Goal: Transaction & Acquisition: Purchase product/service

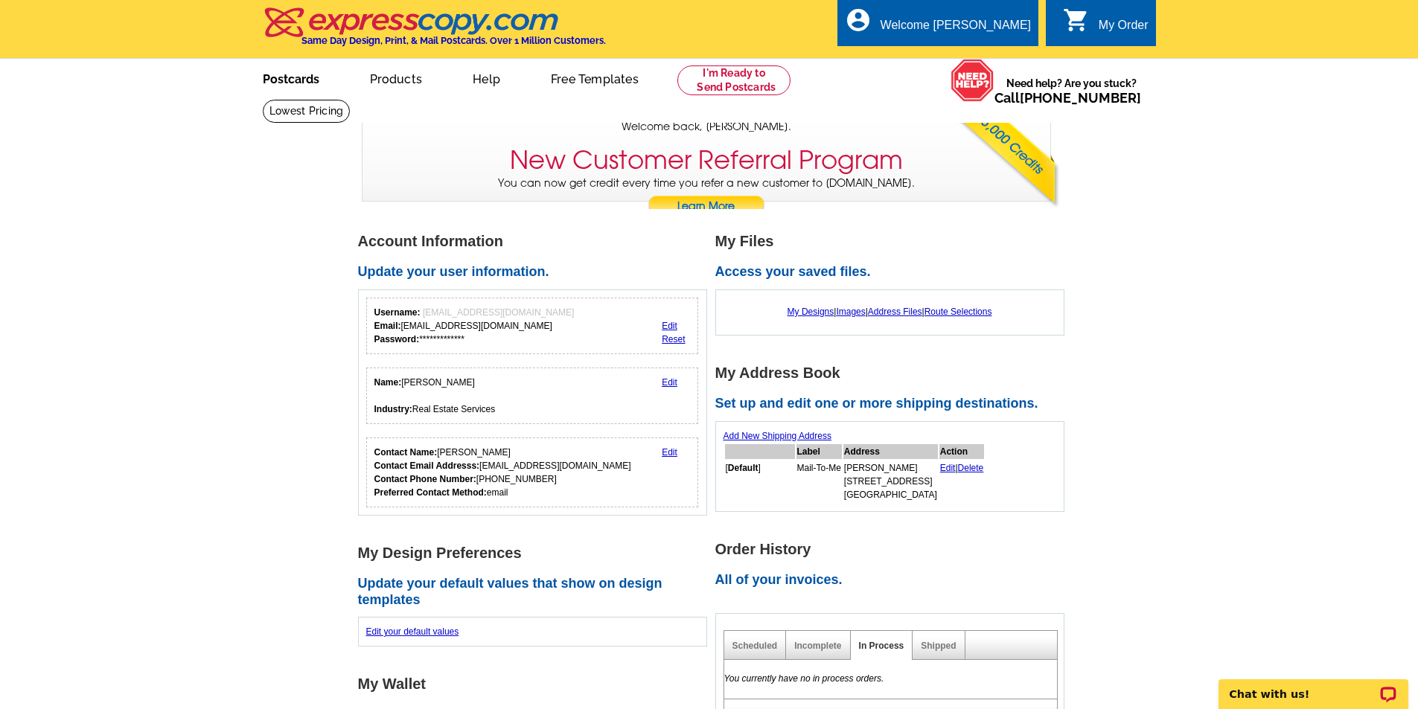
click at [295, 85] on link "Postcards" at bounding box center [291, 77] width 104 height 35
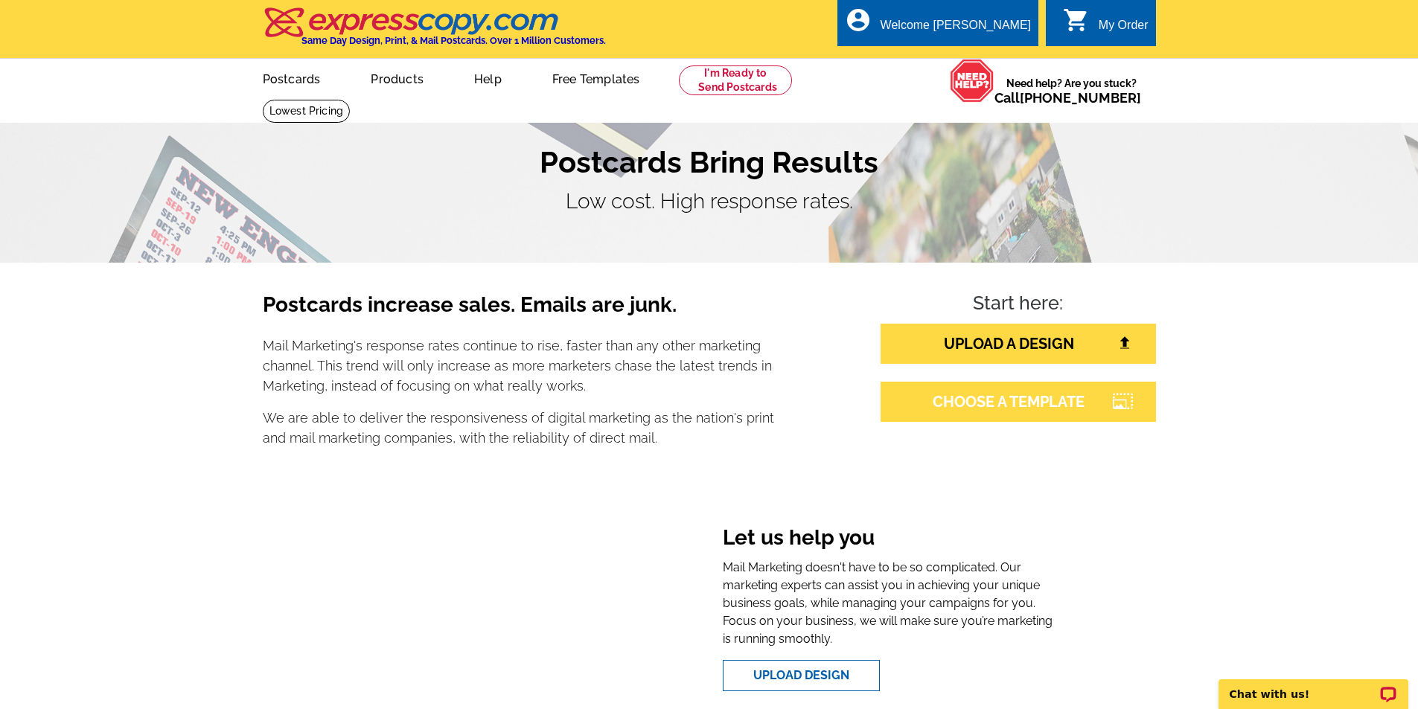
click at [1025, 410] on link "CHOOSE A TEMPLATE" at bounding box center [1018, 402] width 275 height 40
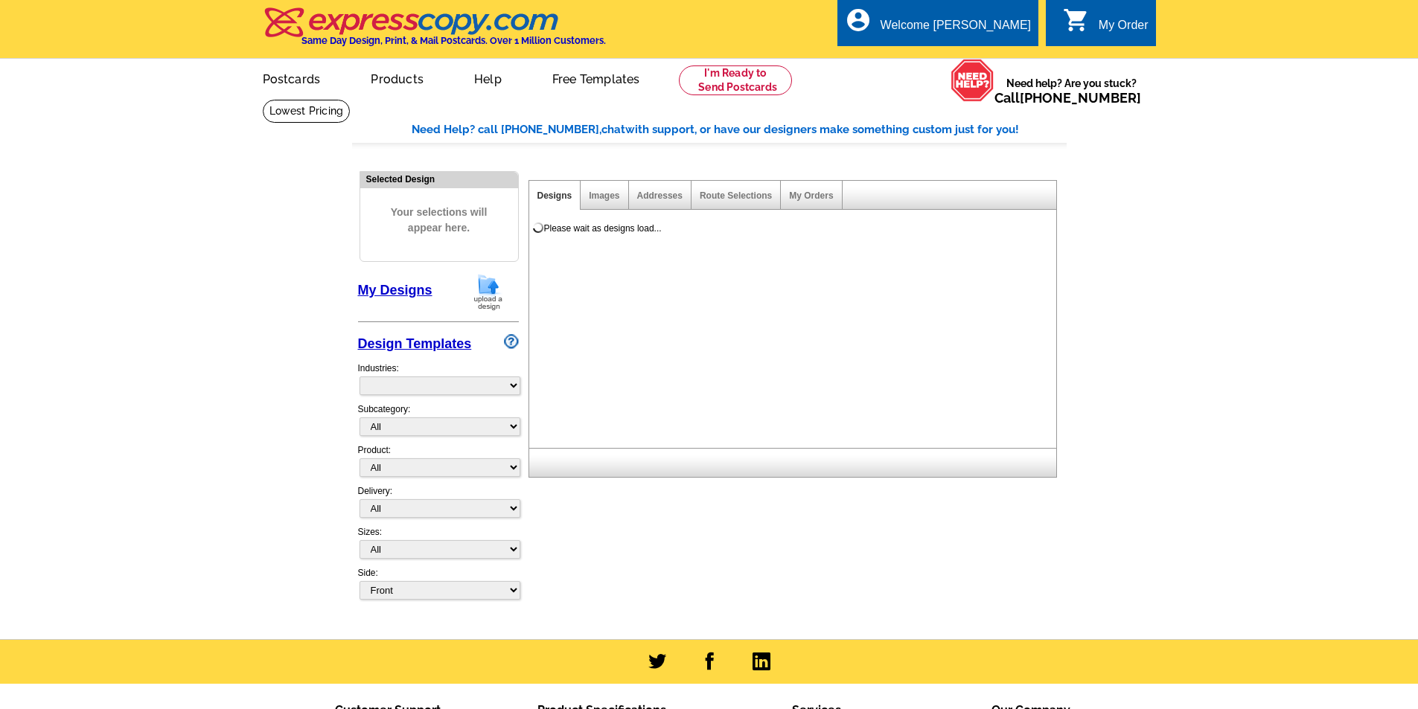
select select "785"
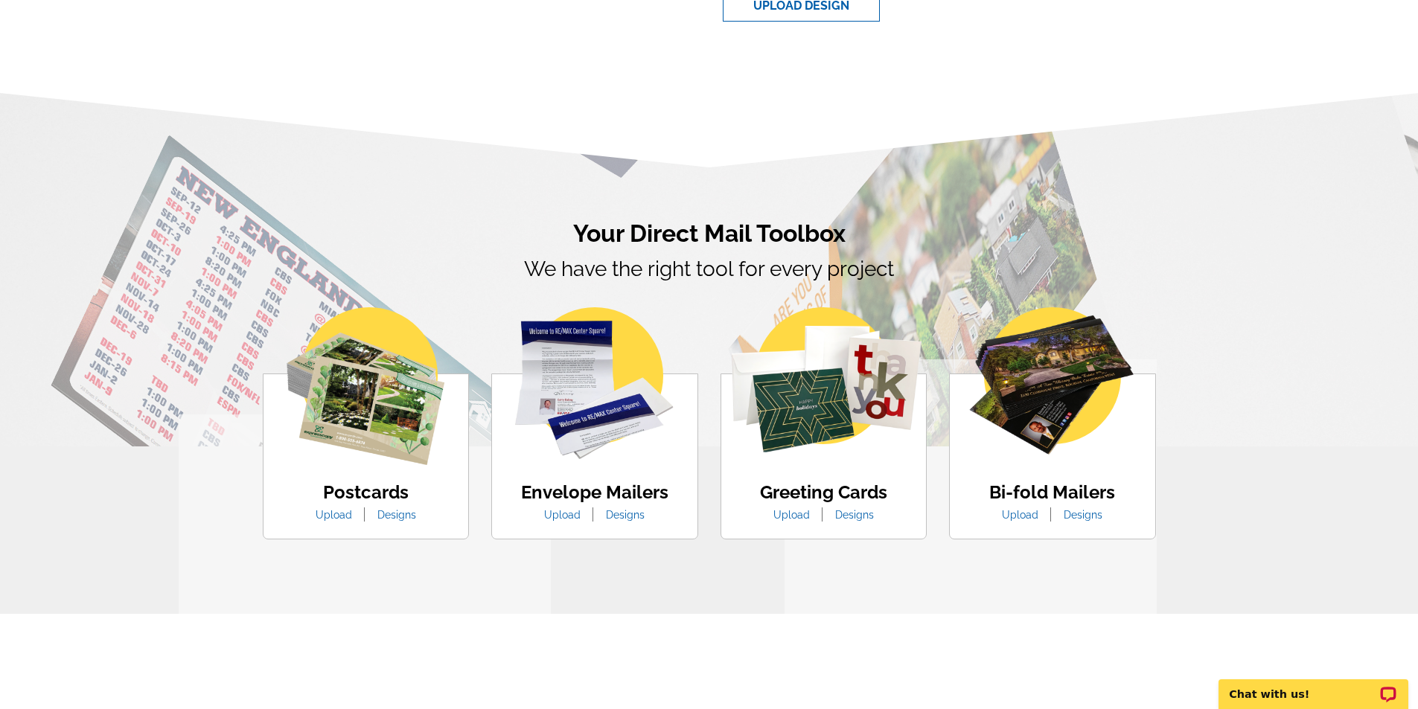
click at [381, 516] on link "Designs" at bounding box center [396, 515] width 61 height 12
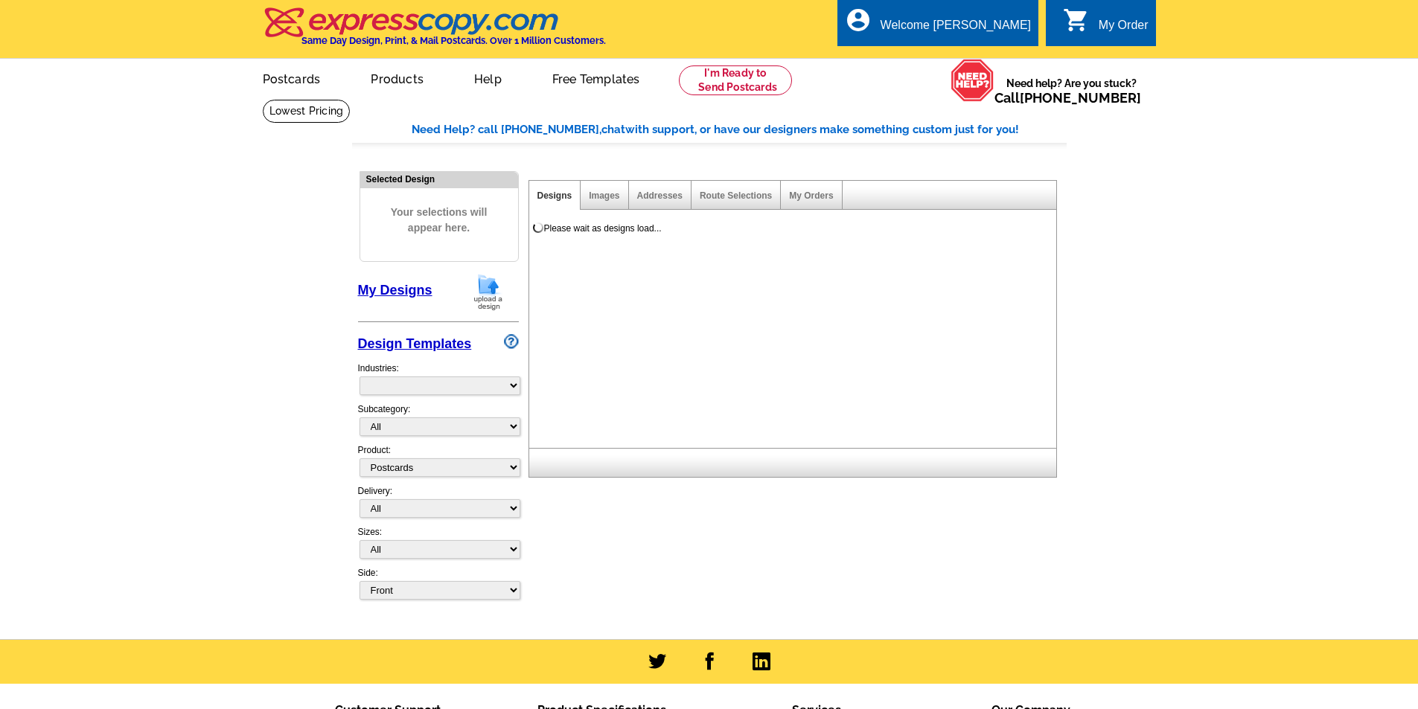
select select "1"
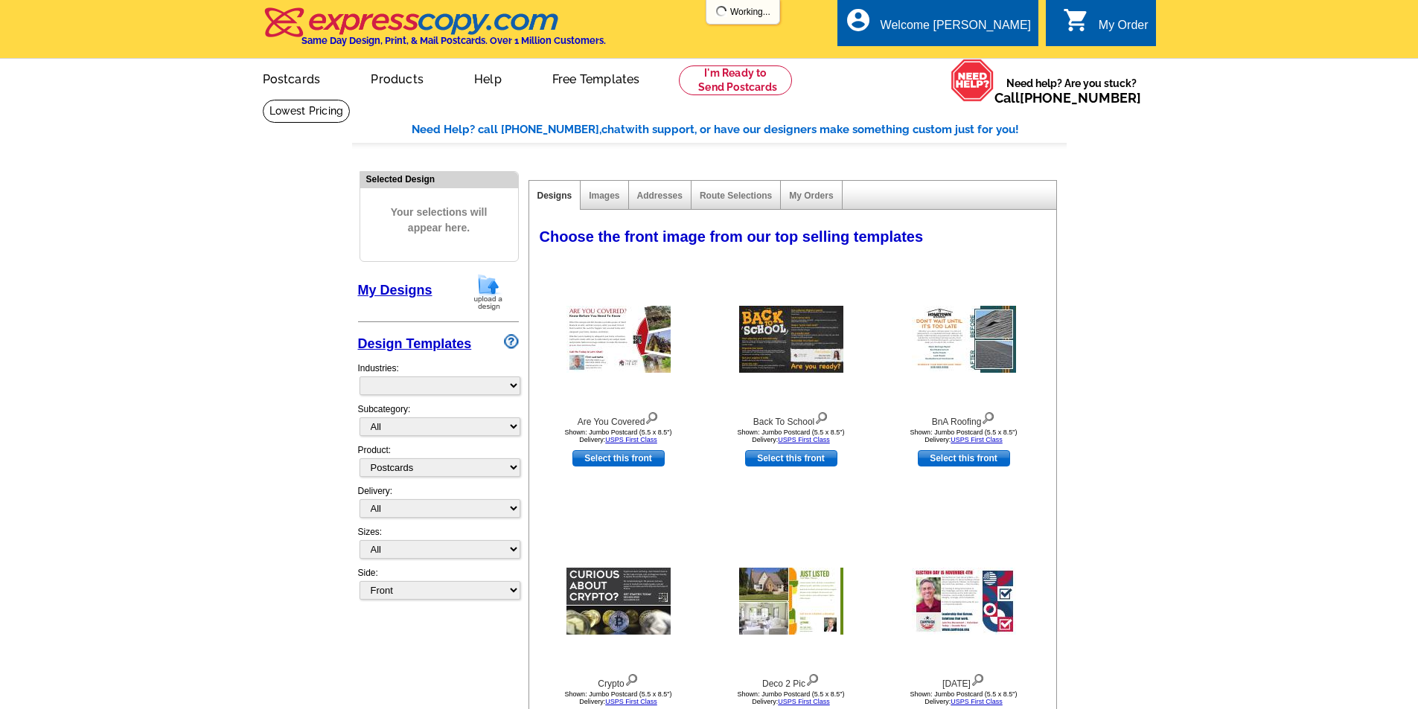
select select "971"
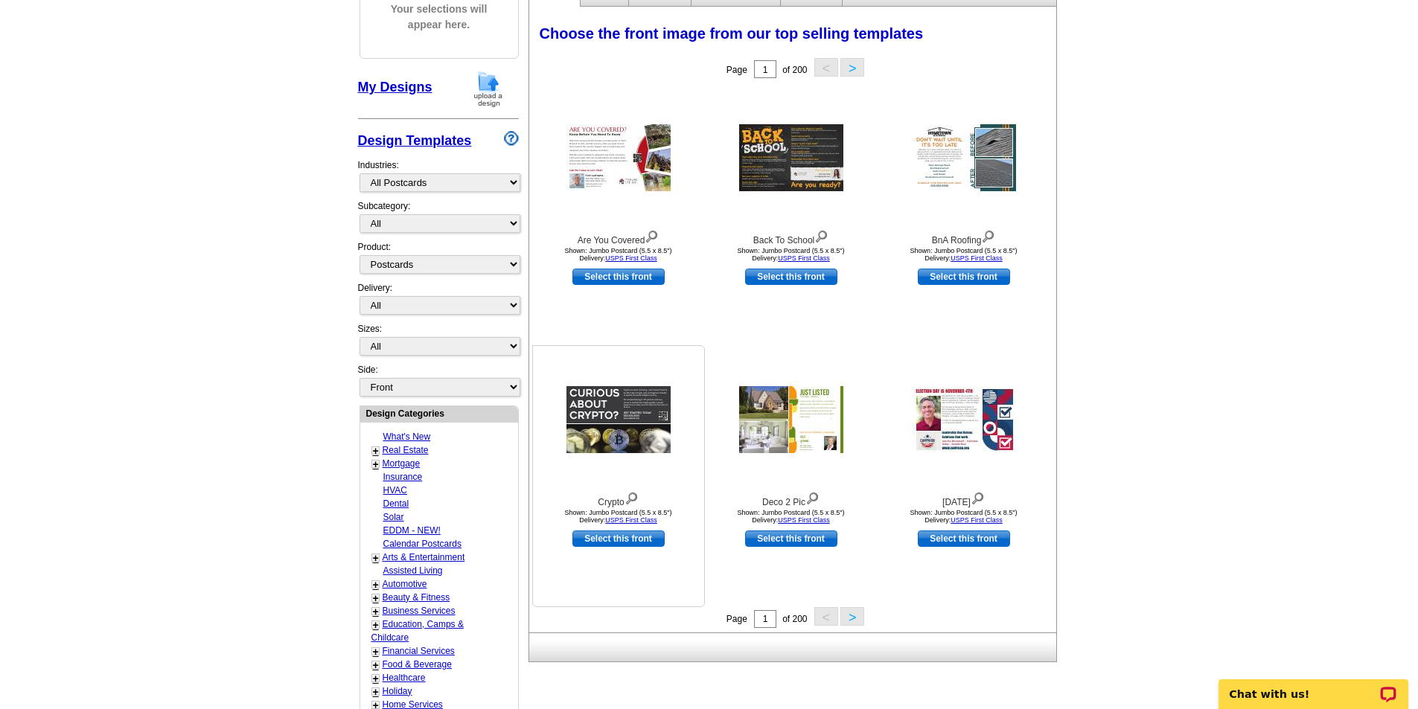
scroll to position [447, 0]
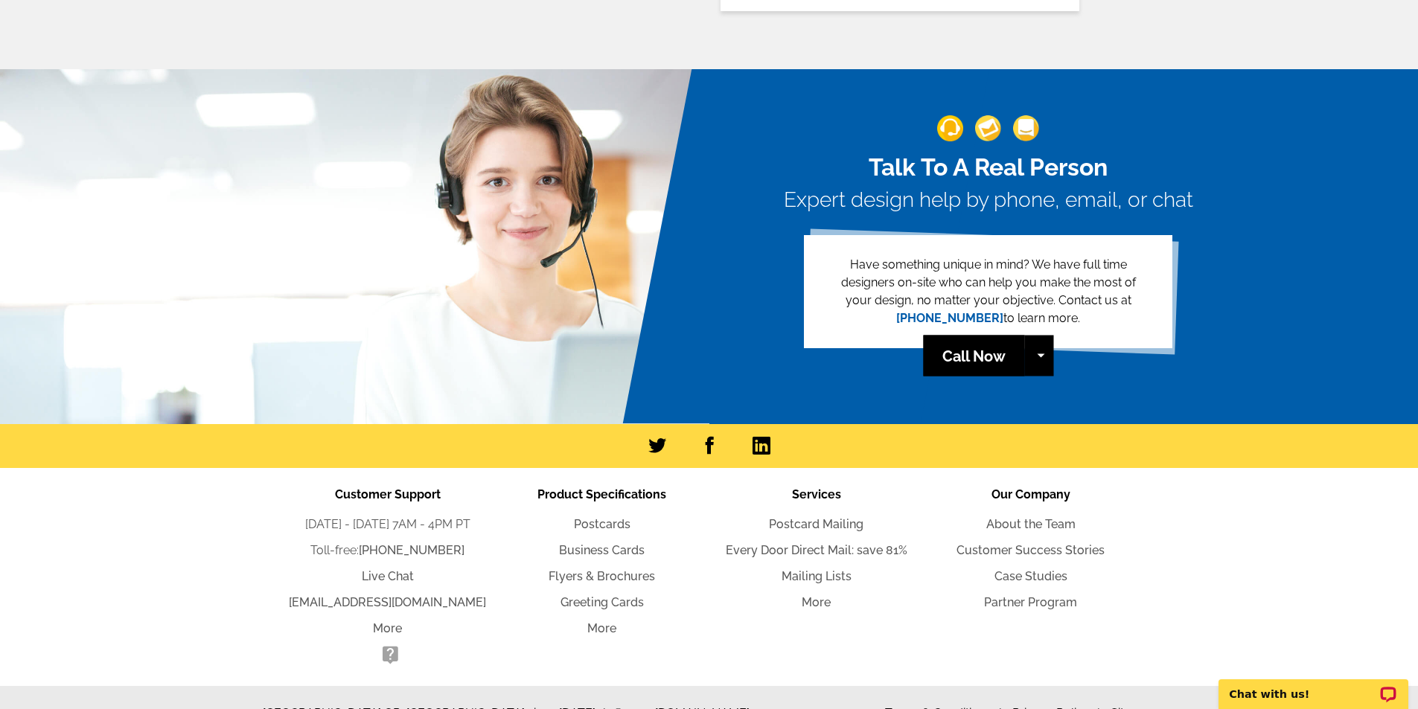
scroll to position [3235, 0]
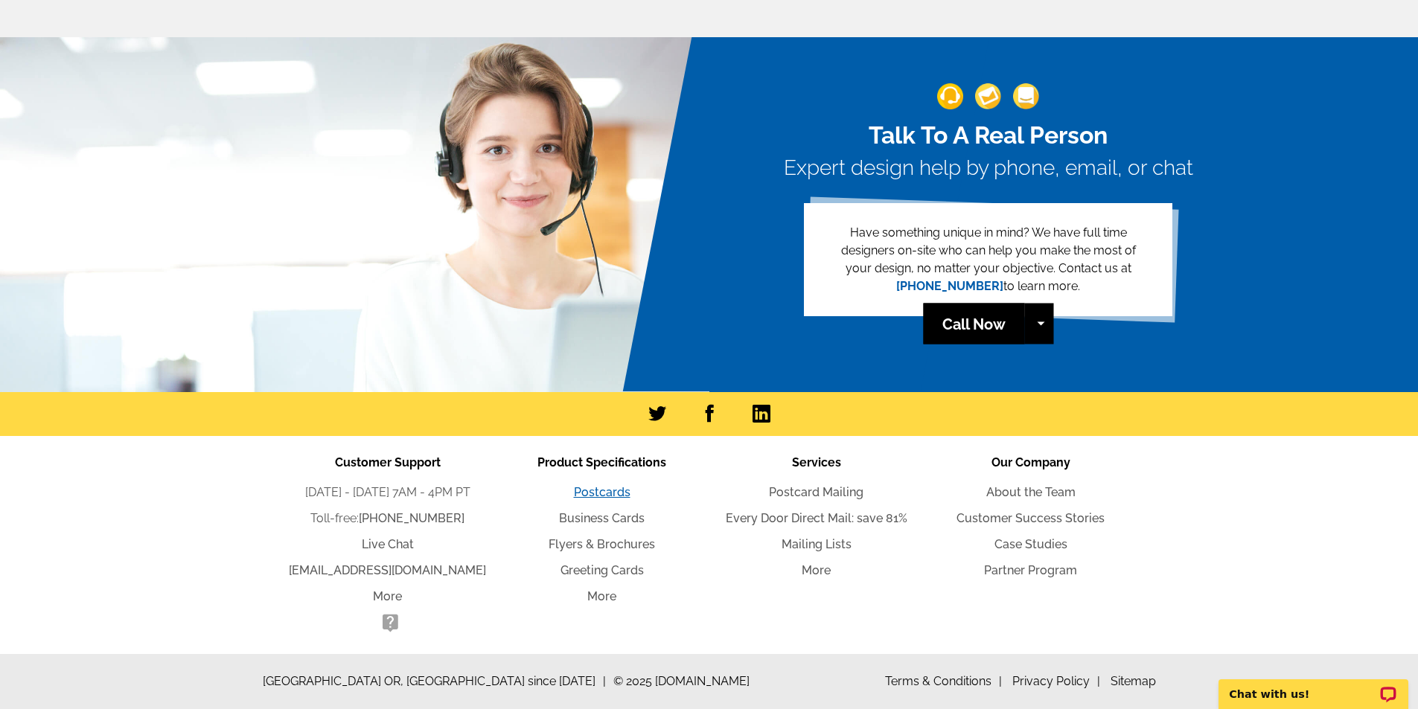
click at [607, 494] on link "Postcards" at bounding box center [602, 492] width 57 height 14
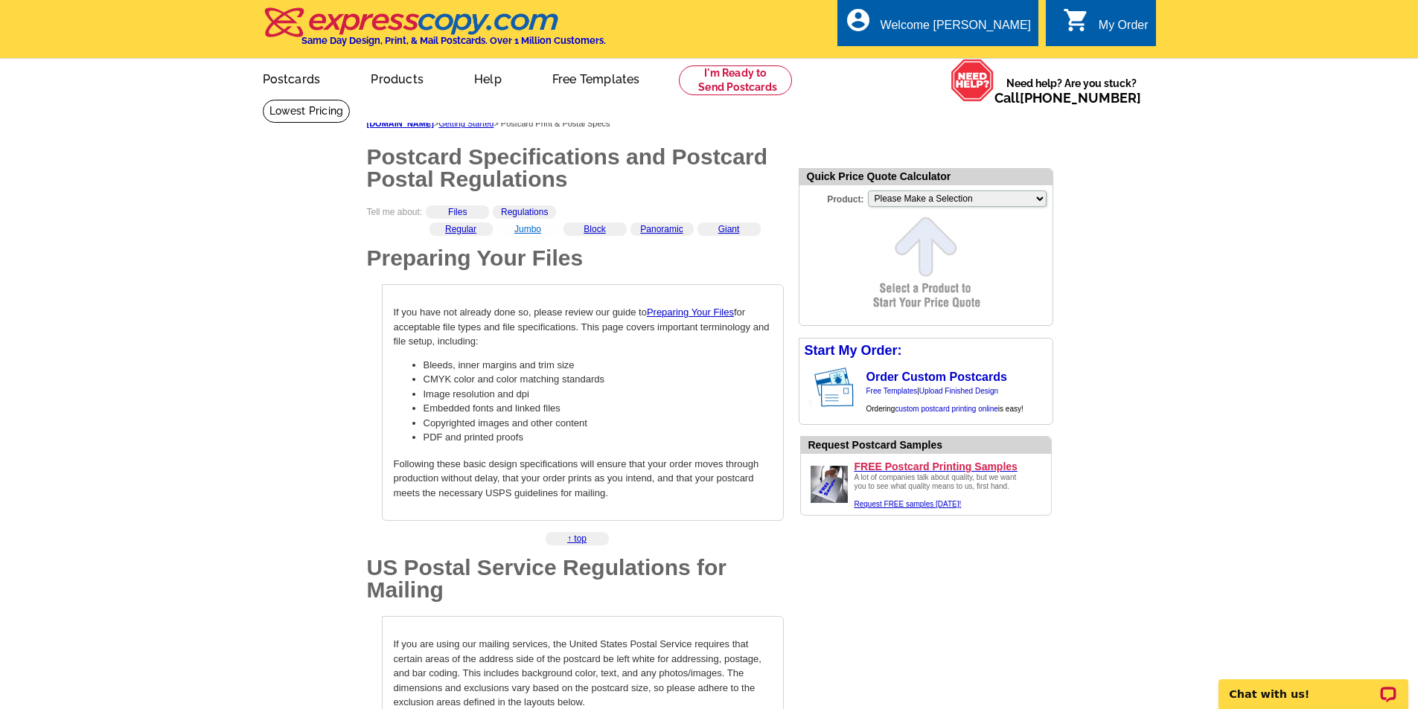
click at [525, 232] on link "Jumbo" at bounding box center [527, 229] width 27 height 10
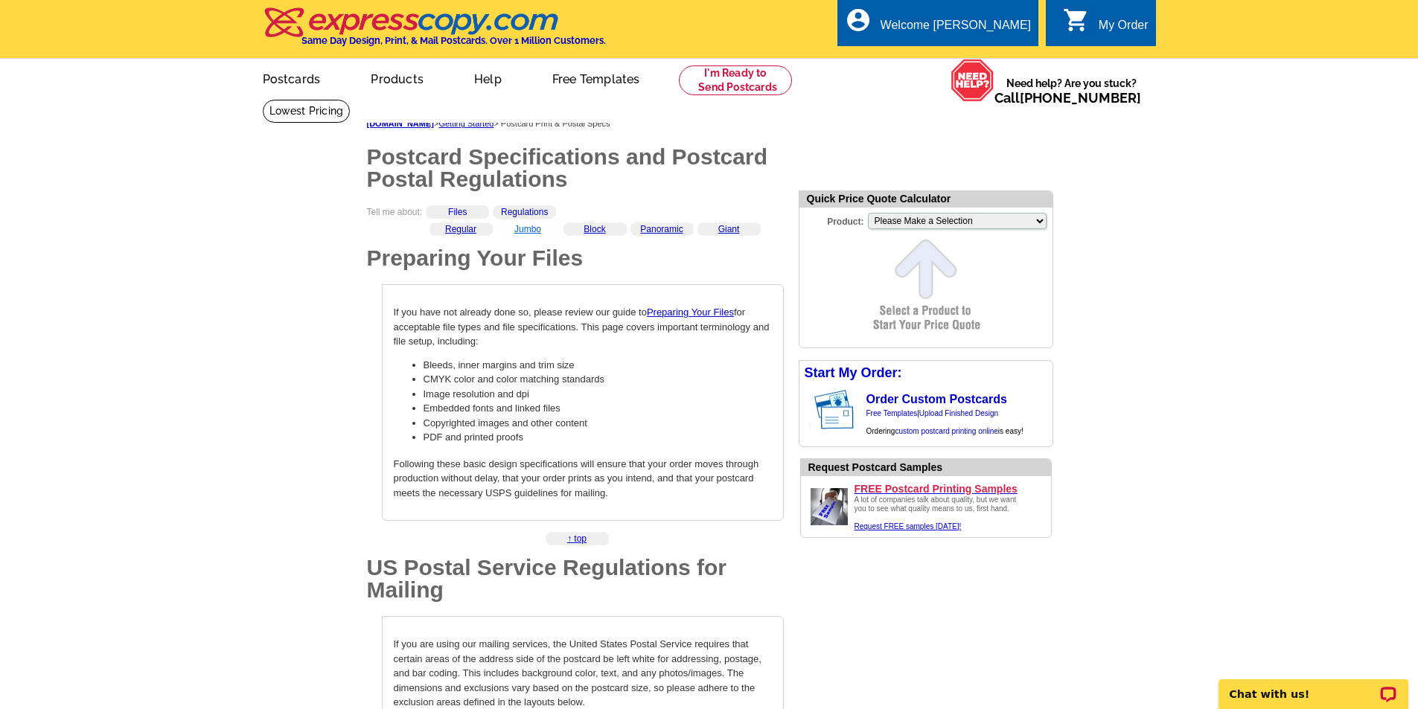
scroll to position [1513, 0]
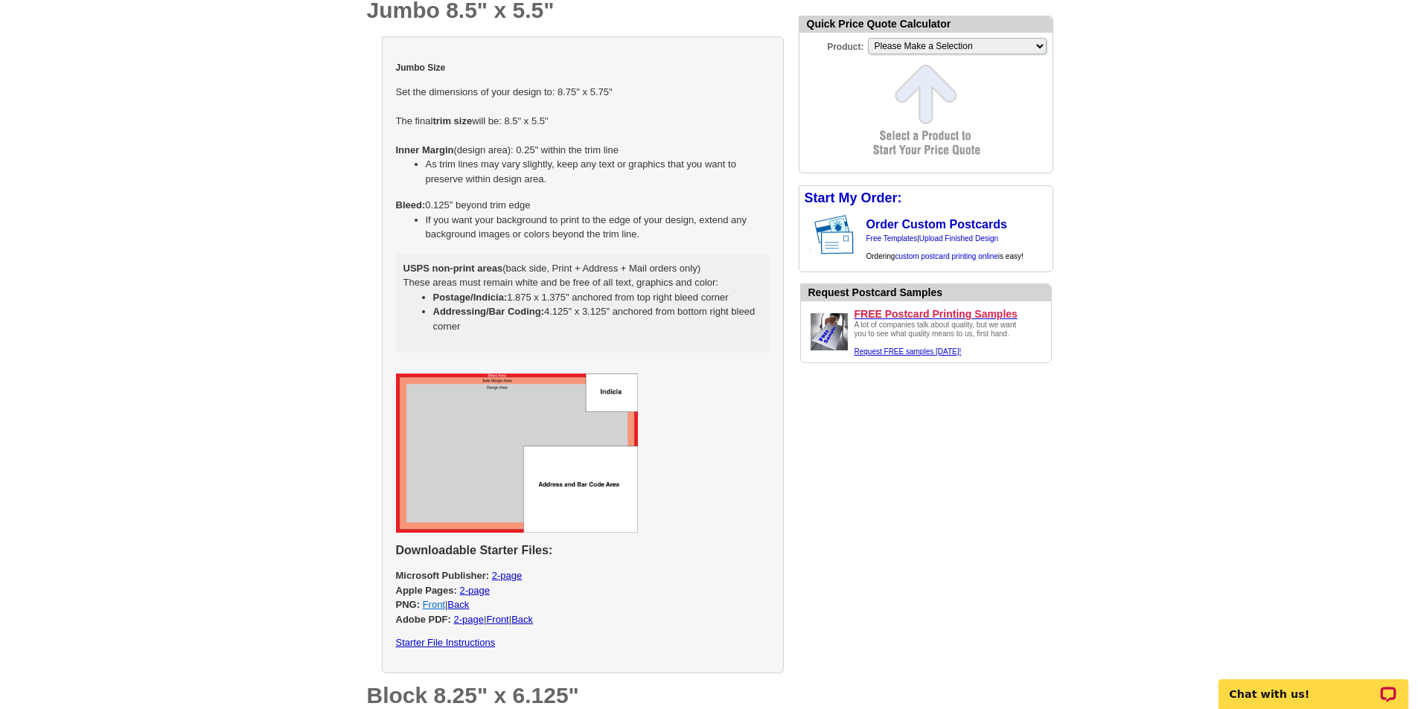
click at [439, 607] on link "Front" at bounding box center [434, 604] width 22 height 11
select select "2"
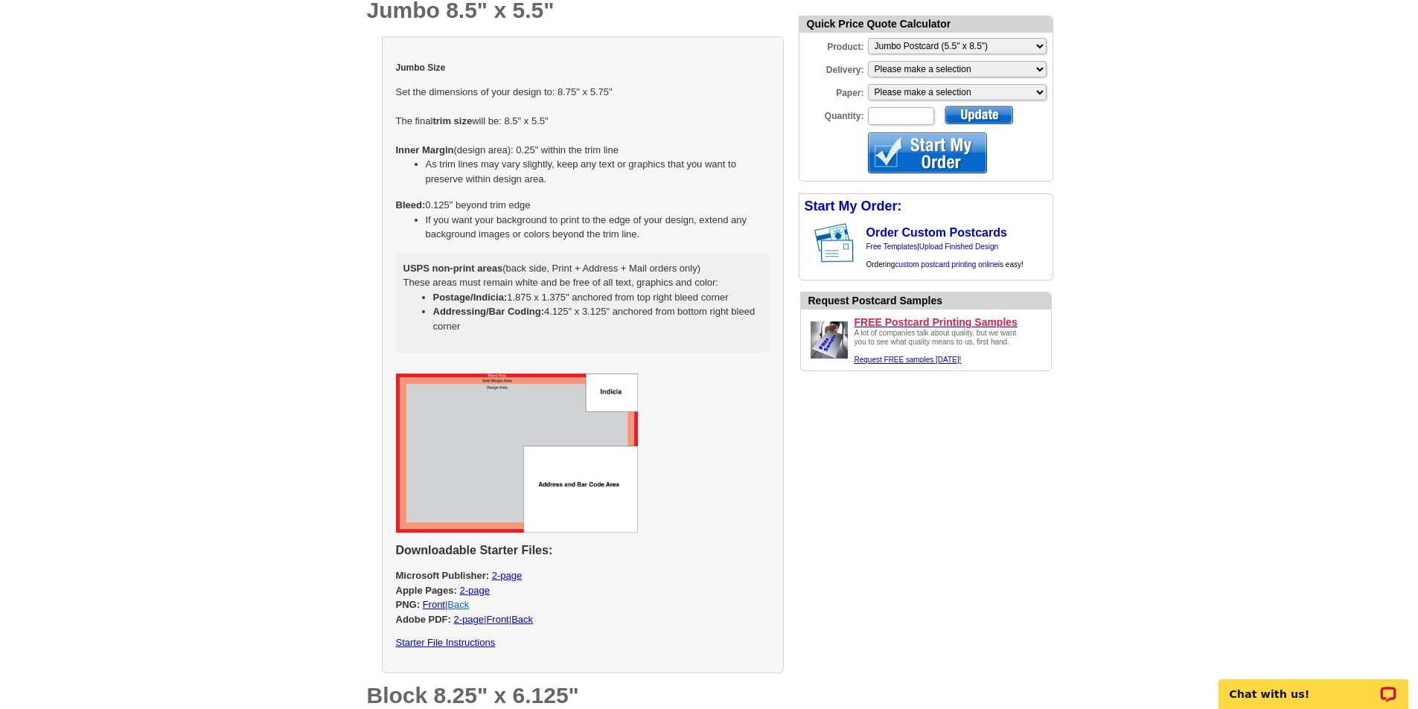
click at [461, 606] on link "Back" at bounding box center [458, 604] width 22 height 11
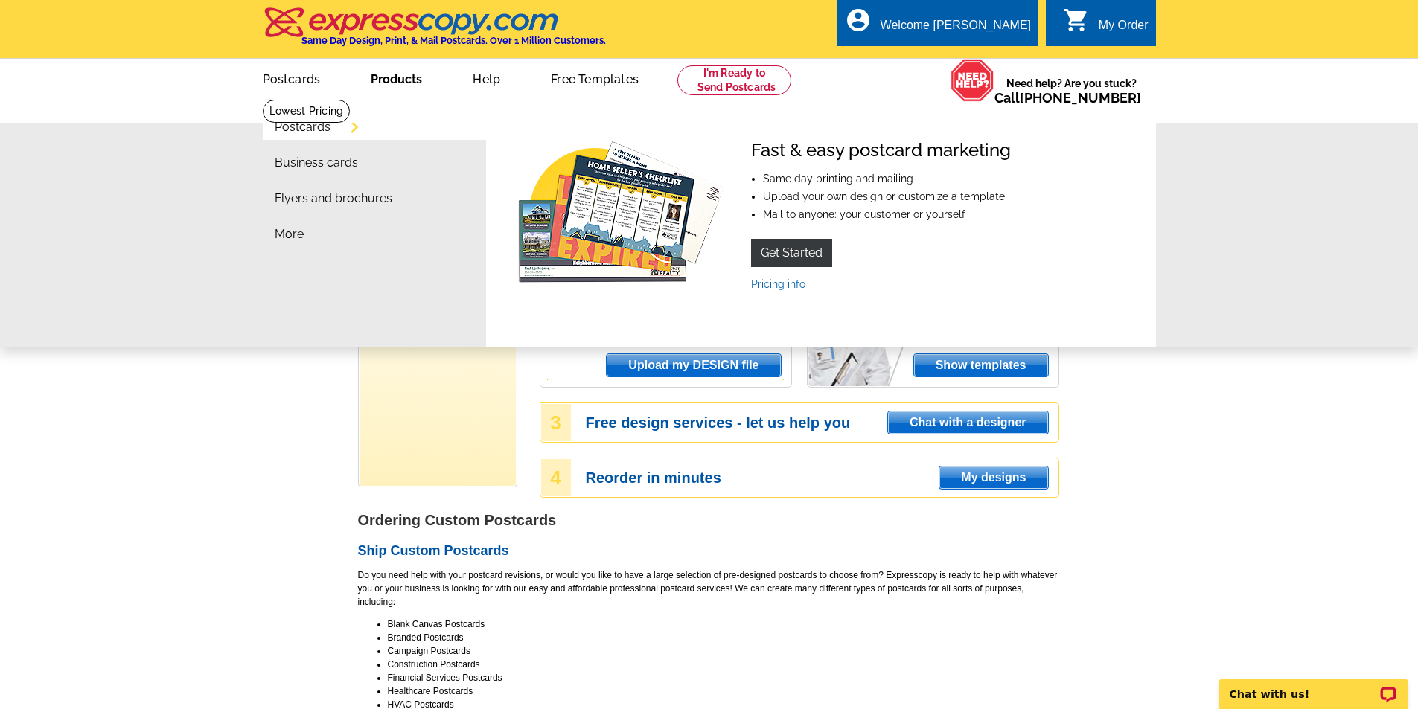
click at [308, 132] on link "Postcards" at bounding box center [303, 127] width 56 height 12
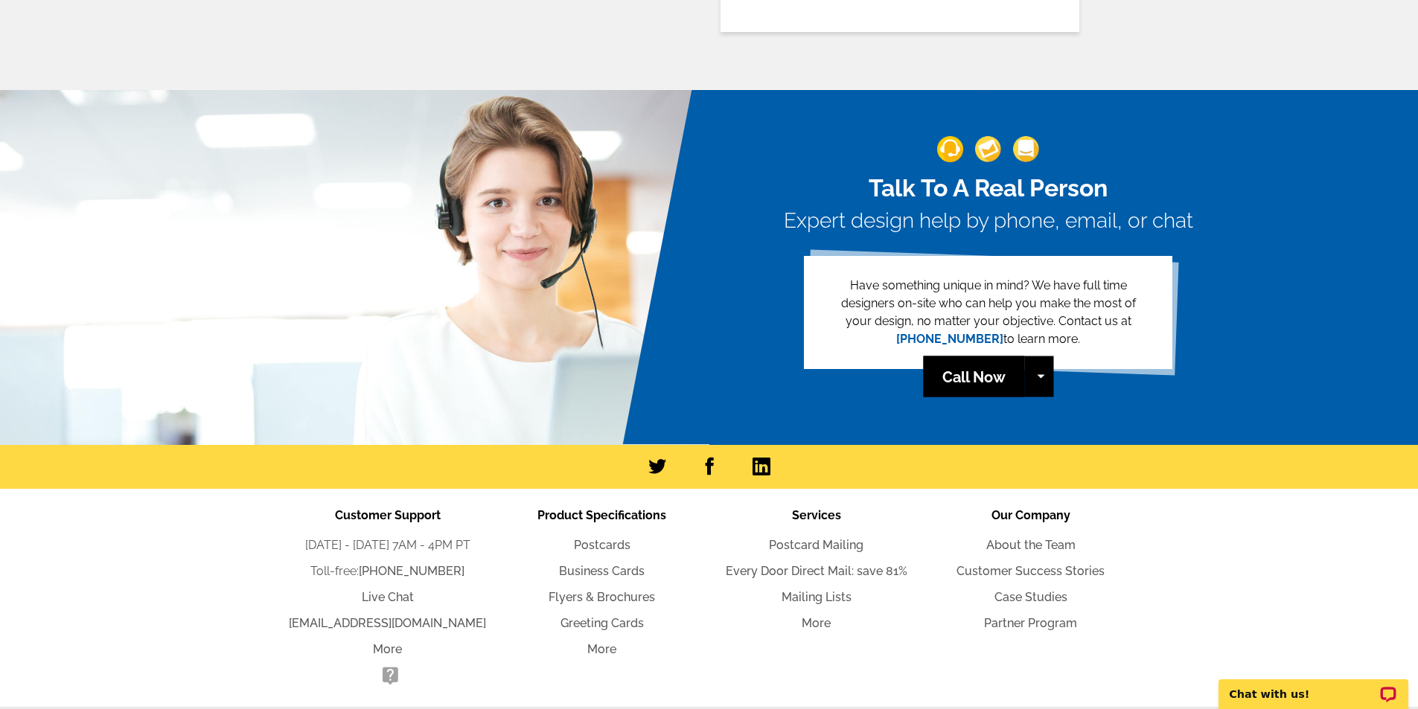
scroll to position [3235, 0]
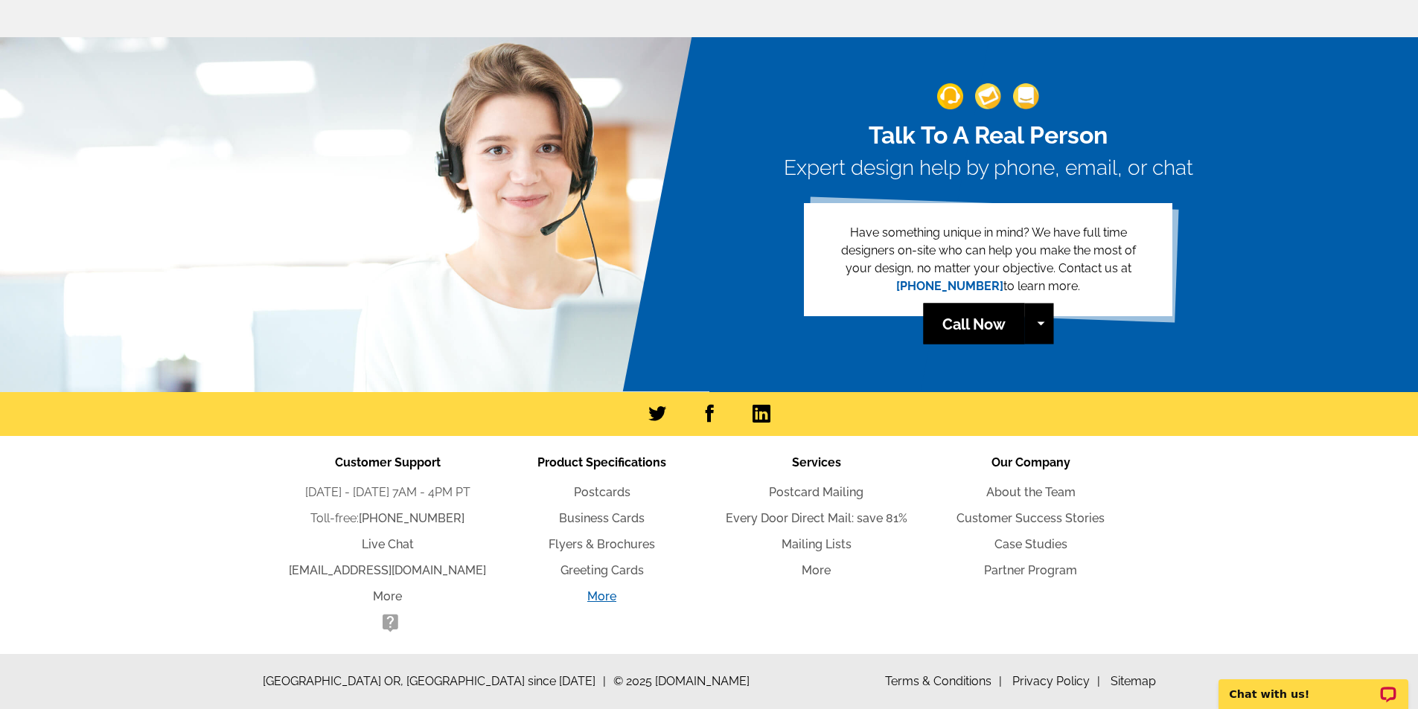
click at [595, 597] on link "More" at bounding box center [601, 597] width 29 height 14
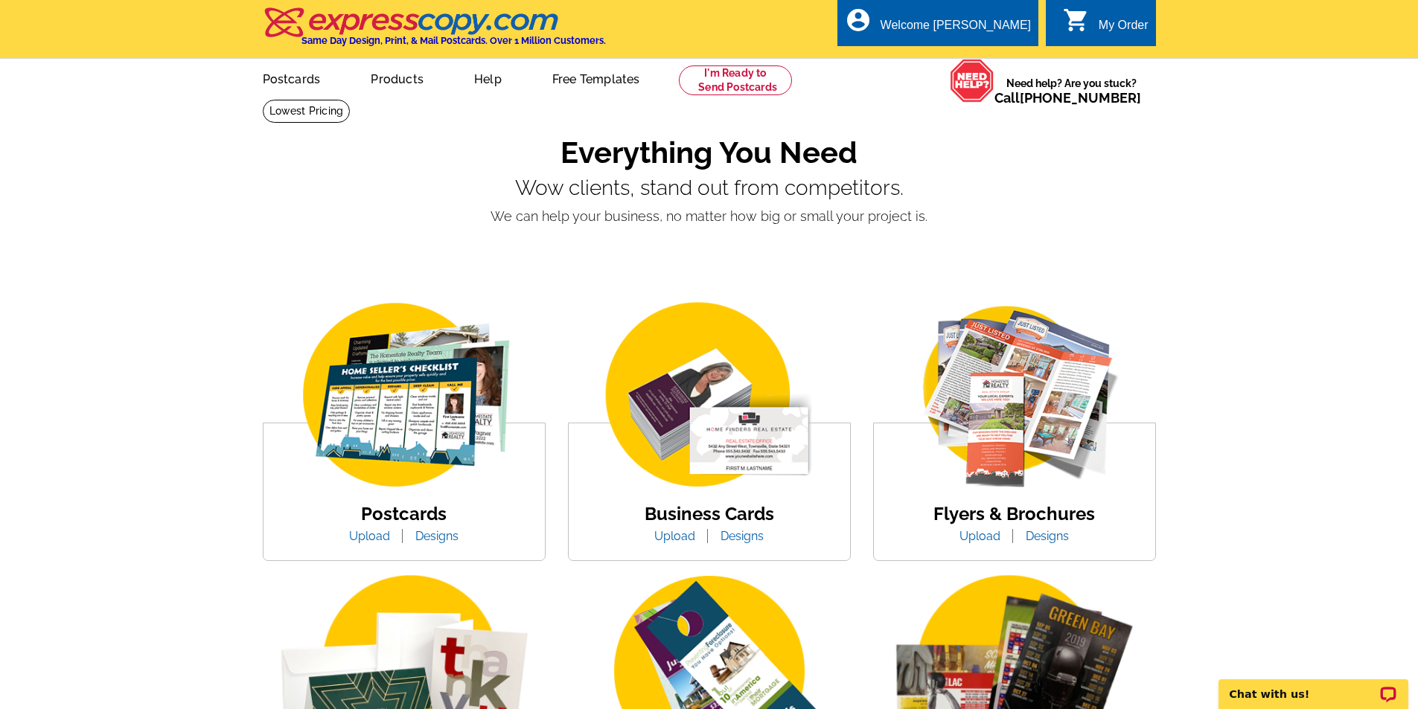
click at [423, 433] on img at bounding box center [404, 396] width 253 height 196
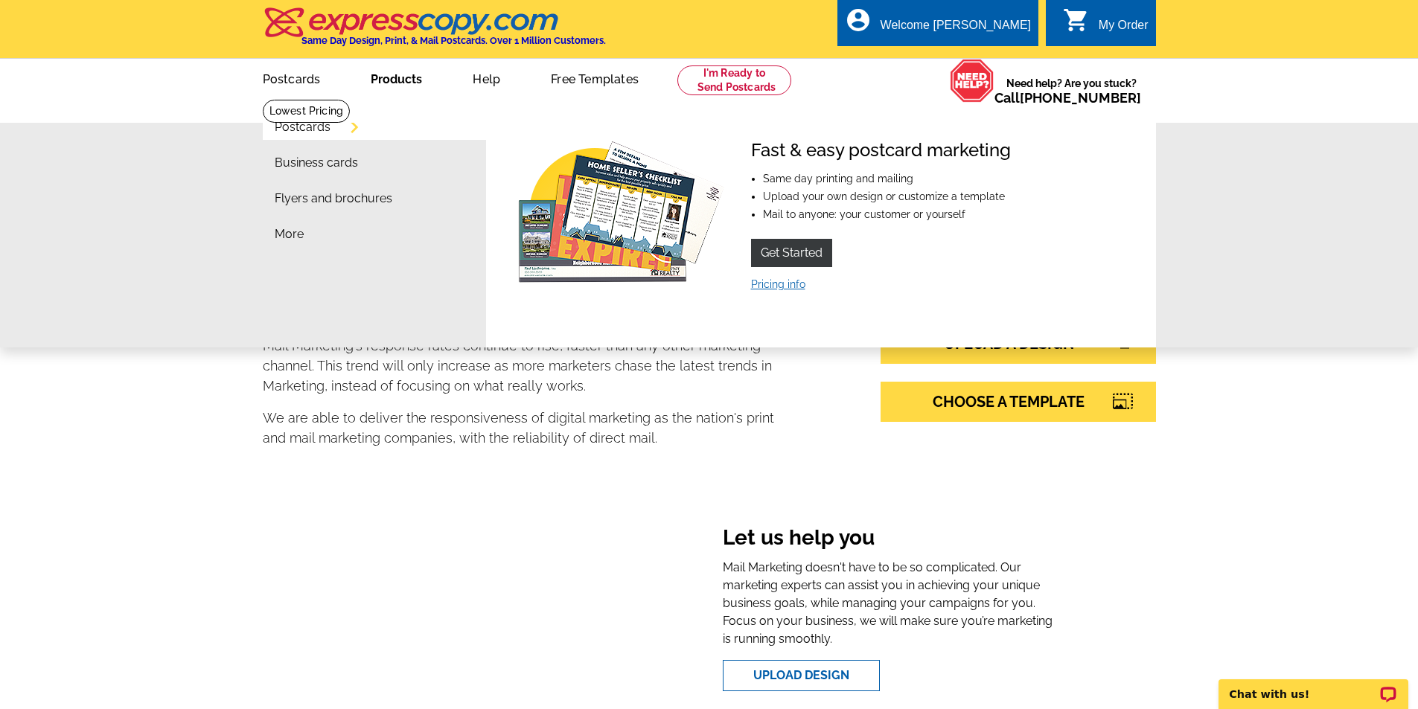
click at [773, 288] on link "Pricing info" at bounding box center [778, 284] width 54 height 12
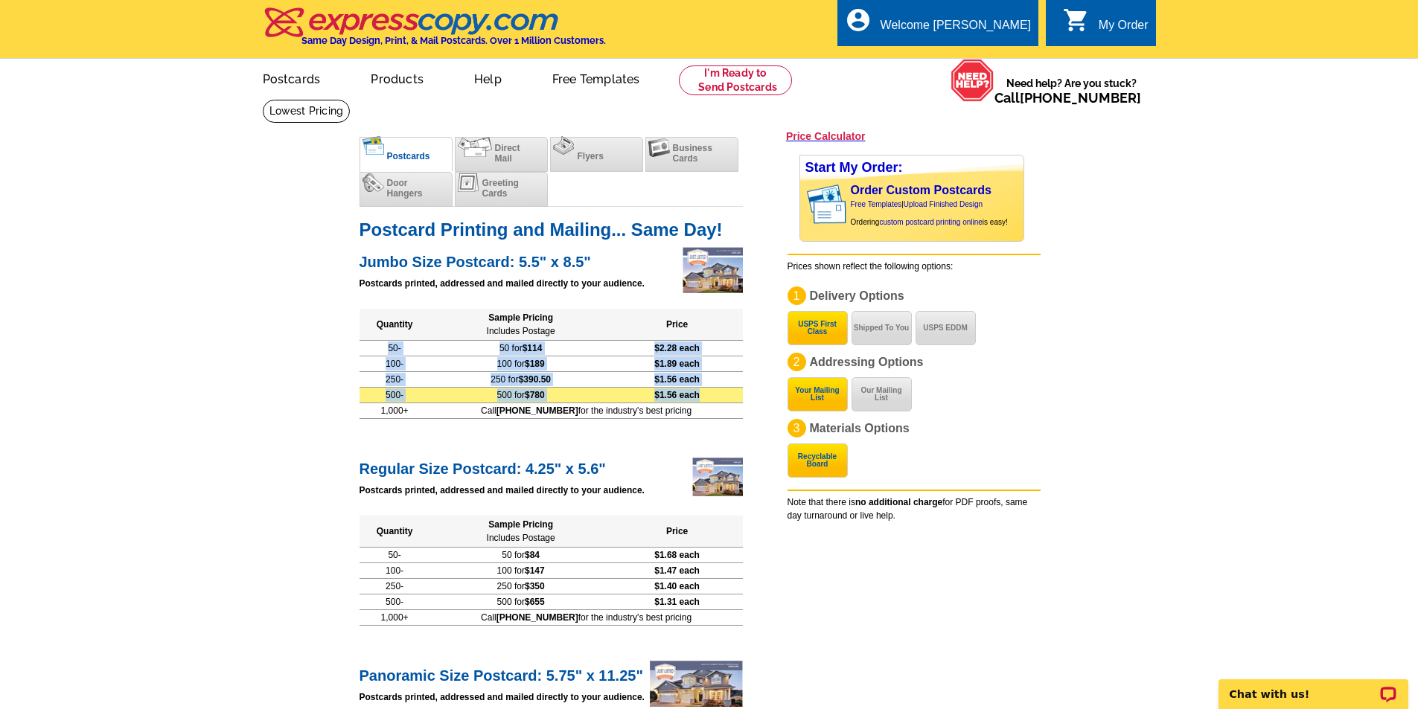
drag, startPoint x: 385, startPoint y: 348, endPoint x: 714, endPoint y: 392, distance: 331.8
click at [714, 392] on tbody "50- 50 for $114 $2.28 each 100- 100 for $189 $1.89 each 250- 250 for $390.50 $1…" at bounding box center [551, 371] width 383 height 63
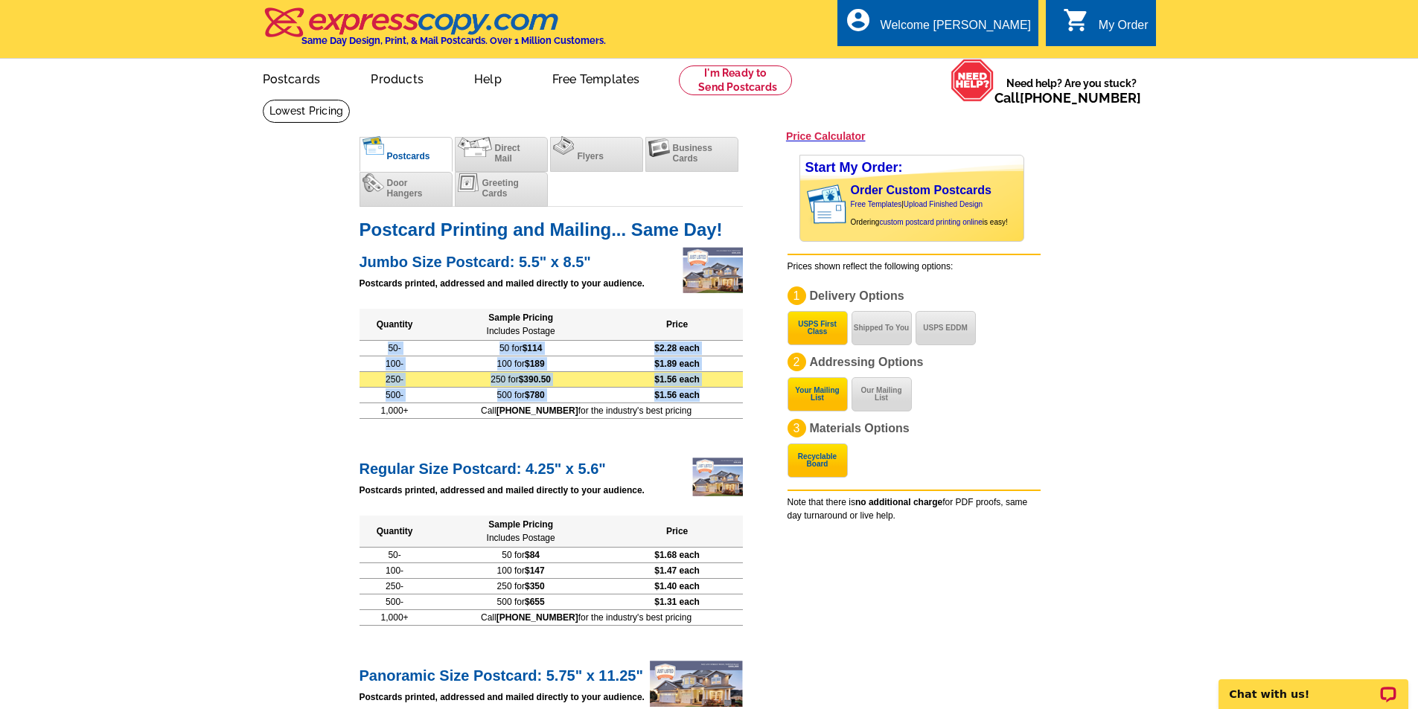
copy tbody "50- 50 for $114 $2.28 each 100- 100 for $189 $1.89 each 250- 250 for $390.50 $1…"
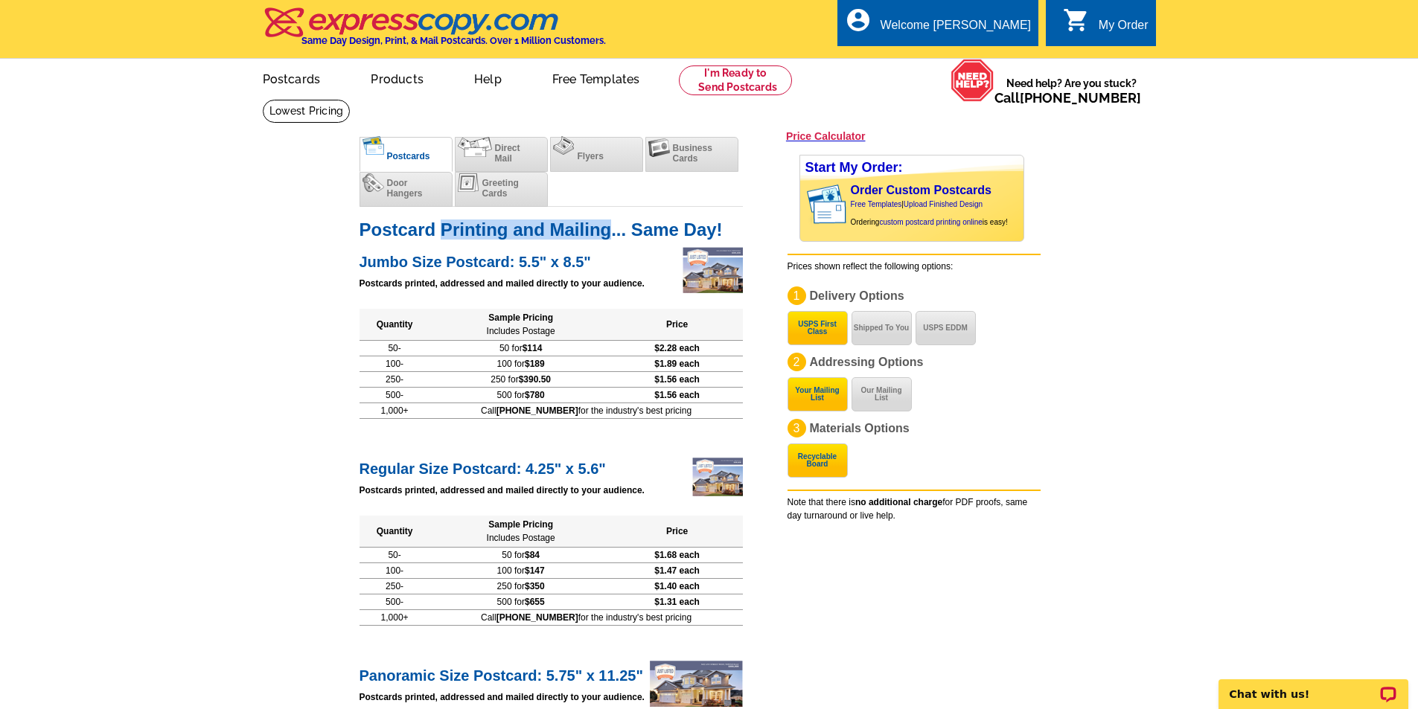
drag, startPoint x: 442, startPoint y: 231, endPoint x: 608, endPoint y: 219, distance: 166.4
click at [608, 219] on div "Postcard Printing and Mailing... Same Day!" at bounding box center [551, 221] width 383 height 31
copy h1 "Printing and Mailing"
